Goal: Complete application form: Complete application form

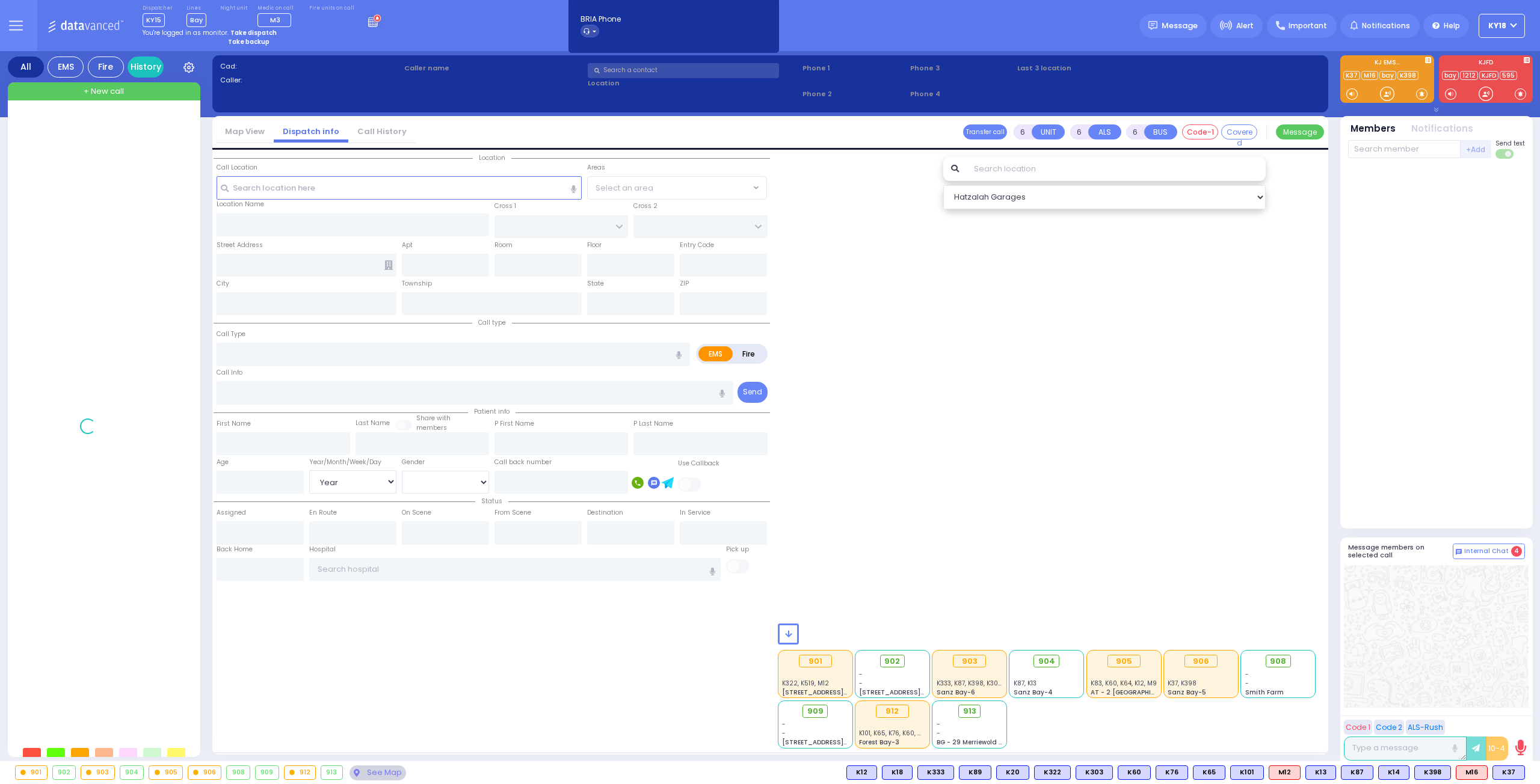
select select "Year"
select select "[DEMOGRAPHIC_DATA]"
